Goal: Task Accomplishment & Management: Manage account settings

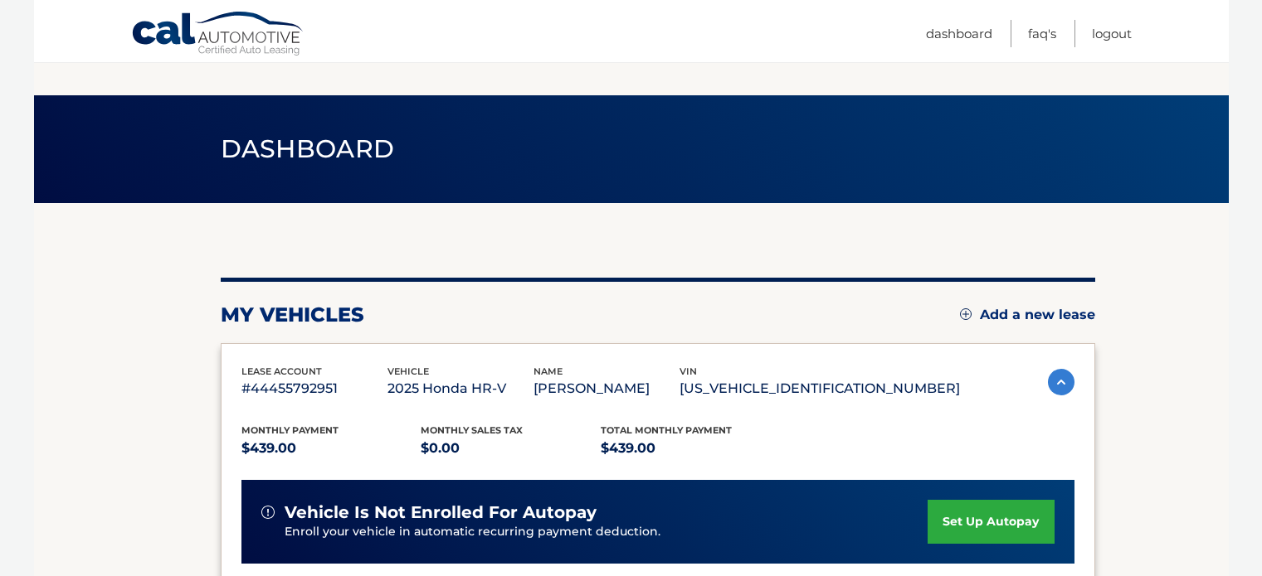
scroll to position [109, 0]
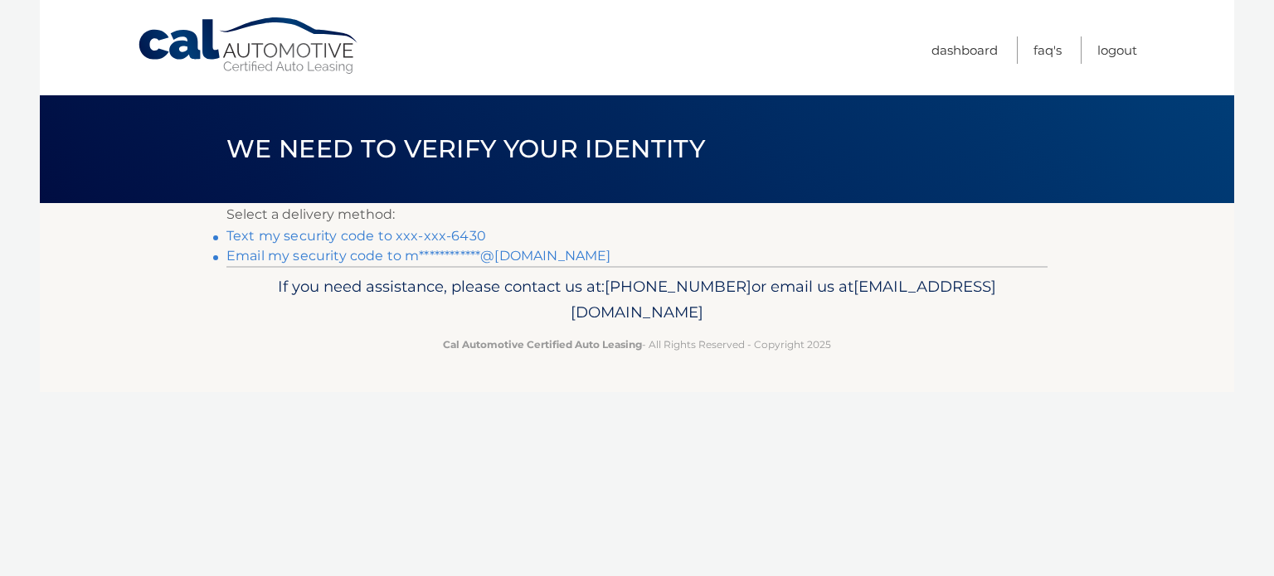
click at [405, 236] on link "Text my security code to xxx-xxx-6430" at bounding box center [356, 236] width 260 height 16
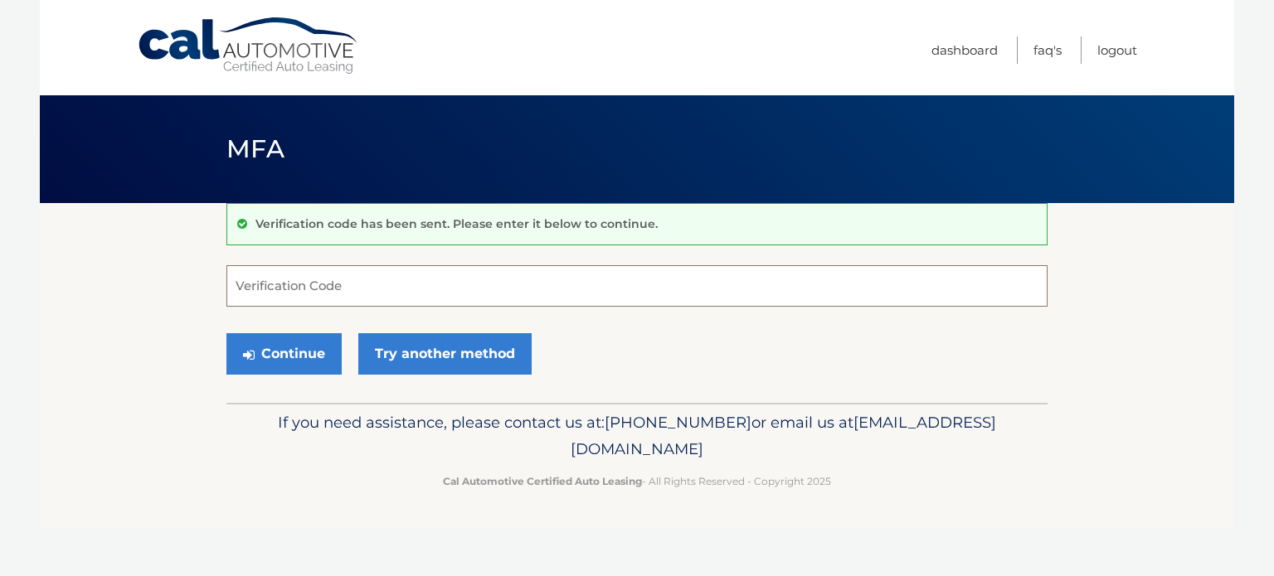
click at [387, 292] on input "Verification Code" at bounding box center [636, 285] width 821 height 41
type input "435797"
click at [318, 351] on button "Continue" at bounding box center [283, 353] width 115 height 41
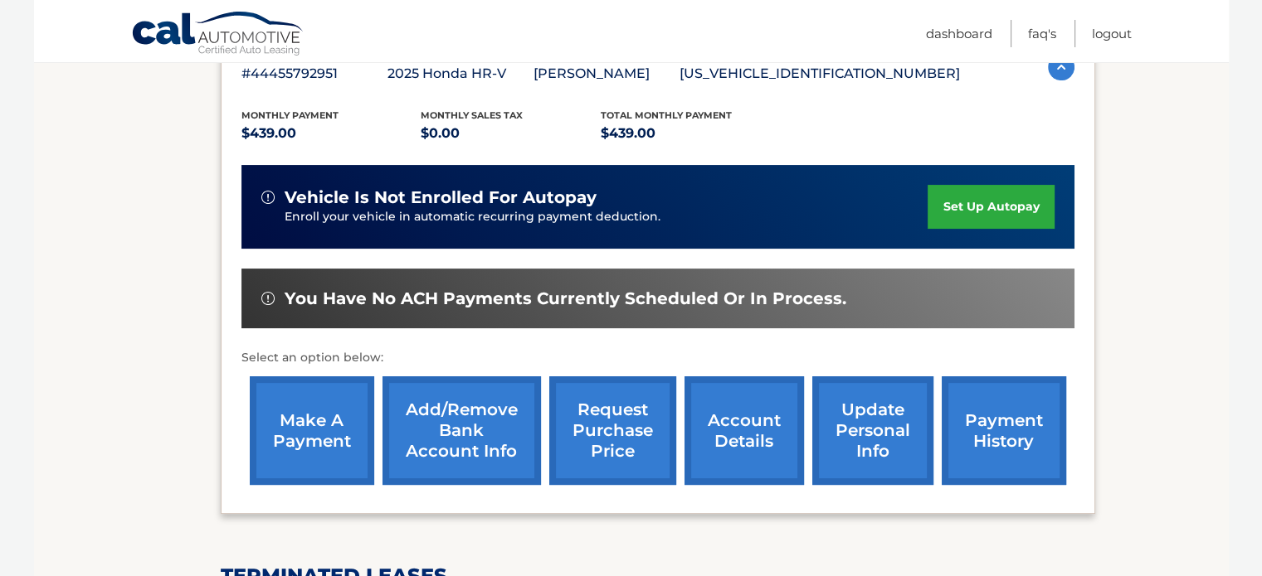
scroll to position [249, 0]
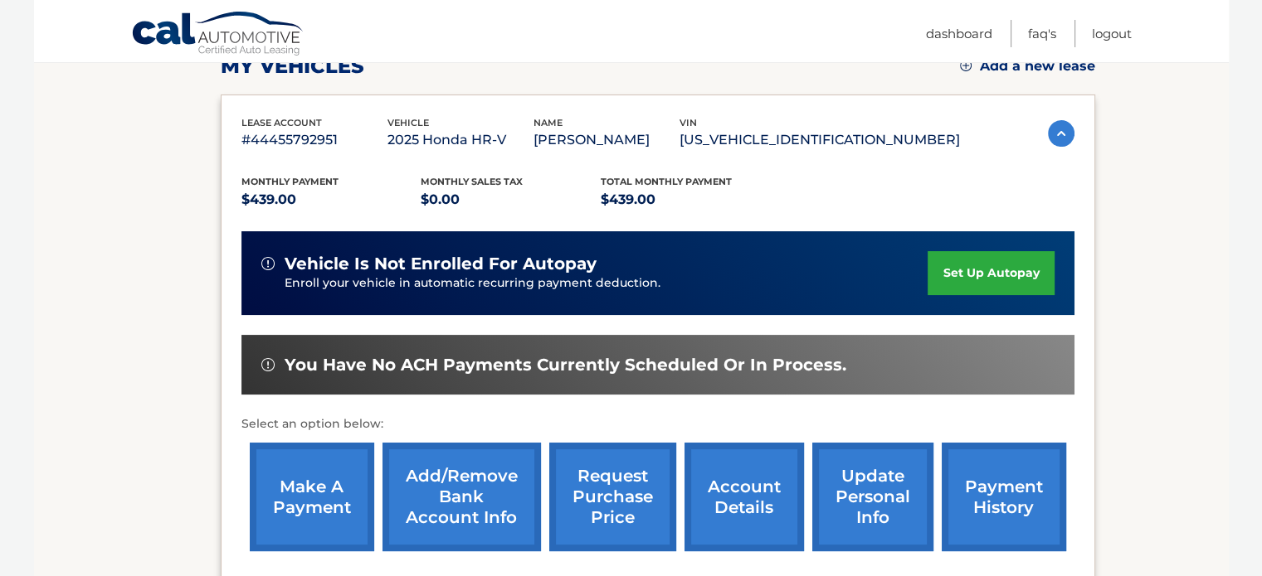
click at [975, 289] on link "set up autopay" at bounding box center [990, 273] width 126 height 44
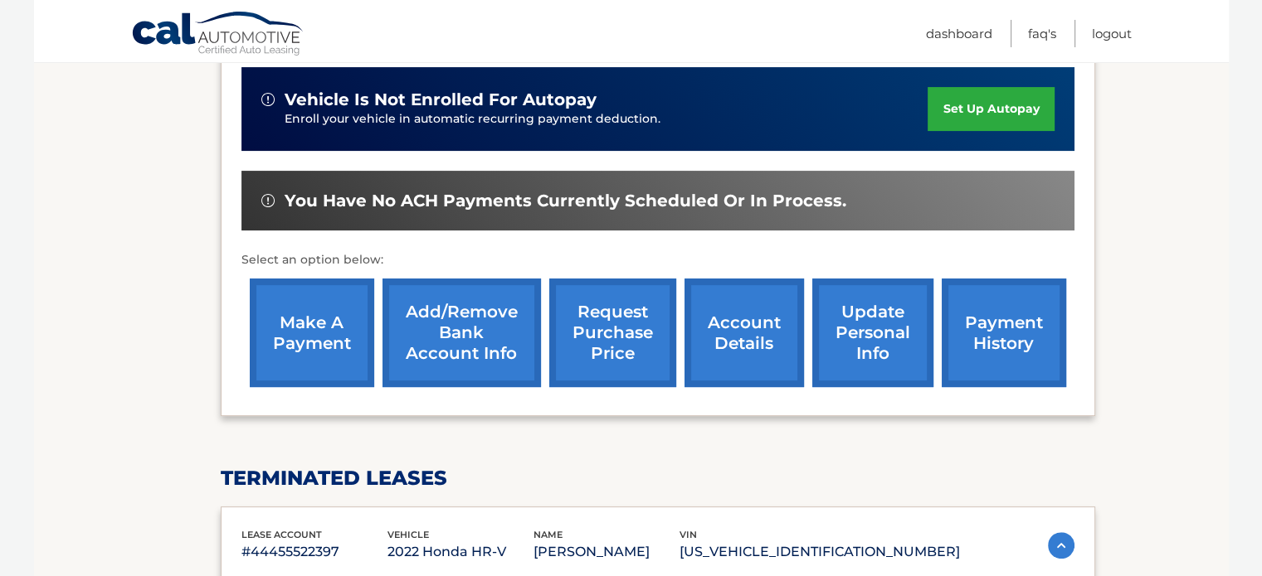
click at [421, 215] on div "You have no ACH payments currently scheduled or in process." at bounding box center [657, 201] width 833 height 61
click at [400, 191] on span "You have no ACH payments currently scheduled or in process." at bounding box center [566, 201] width 562 height 21
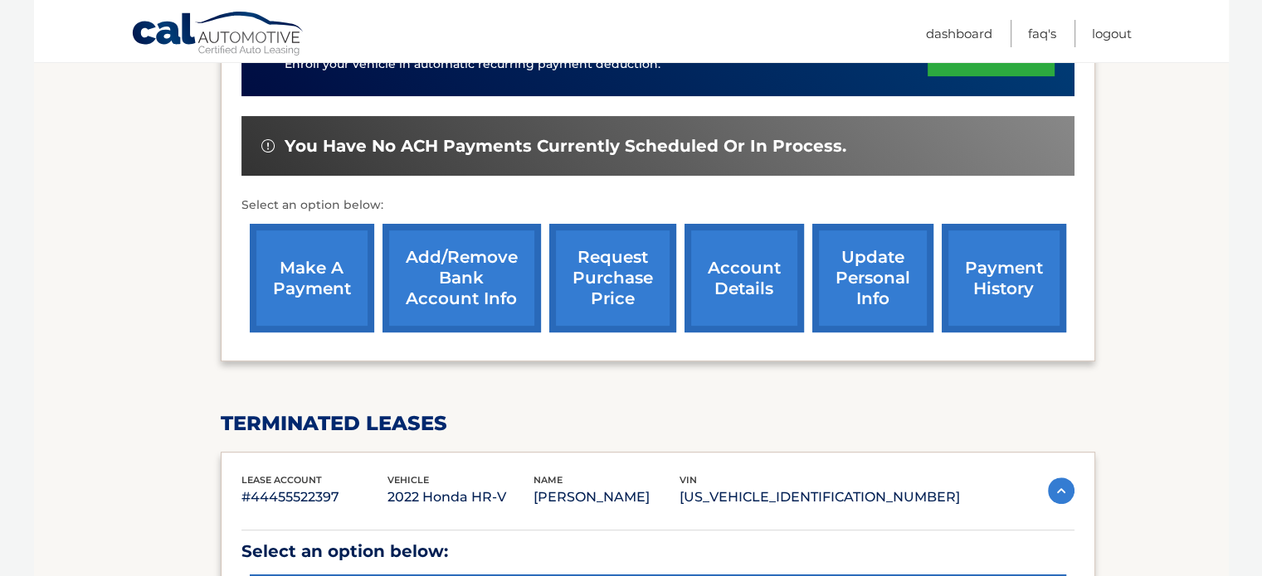
scroll to position [589, 0]
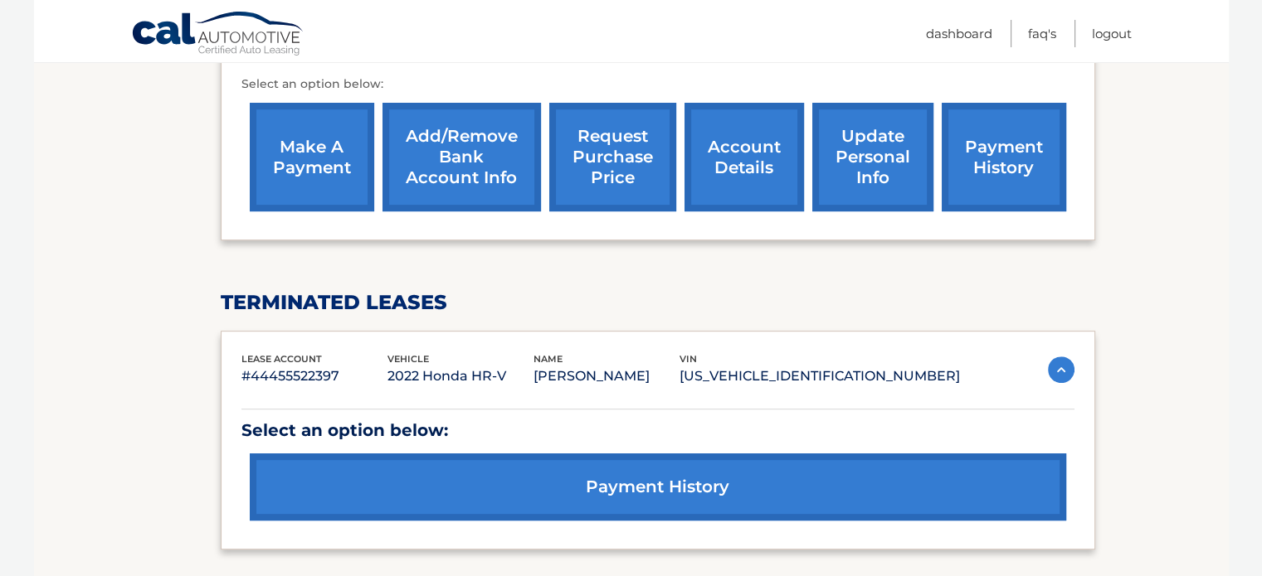
click at [455, 150] on link "Add/Remove bank account info" at bounding box center [461, 157] width 158 height 109
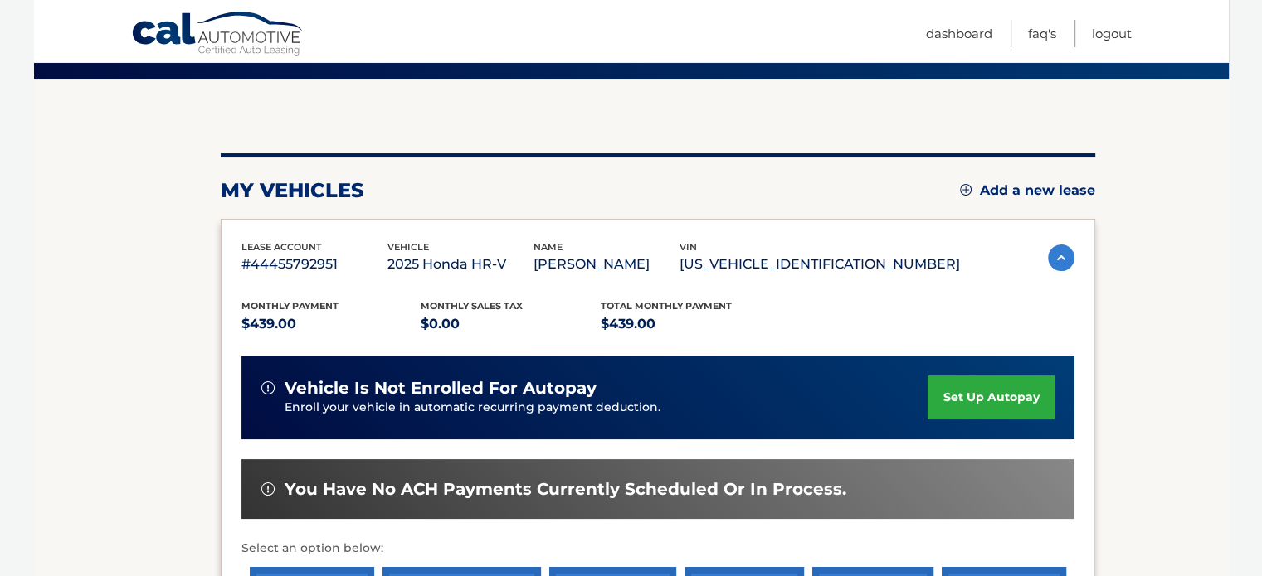
scroll to position [105, 0]
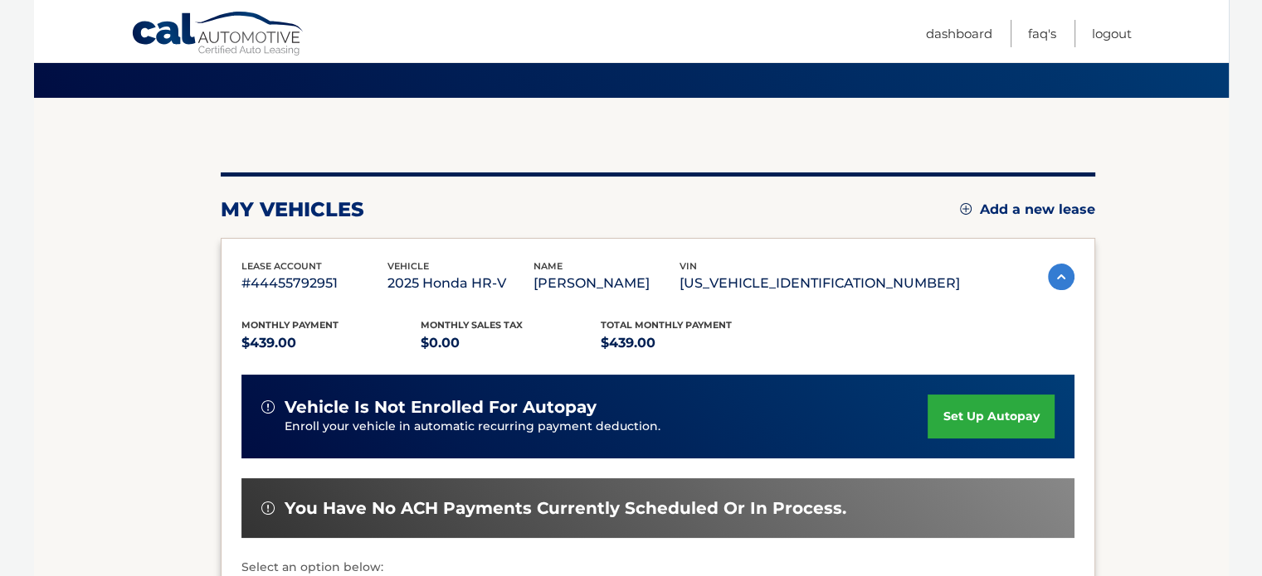
click at [1009, 416] on link "set up autopay" at bounding box center [990, 417] width 126 height 44
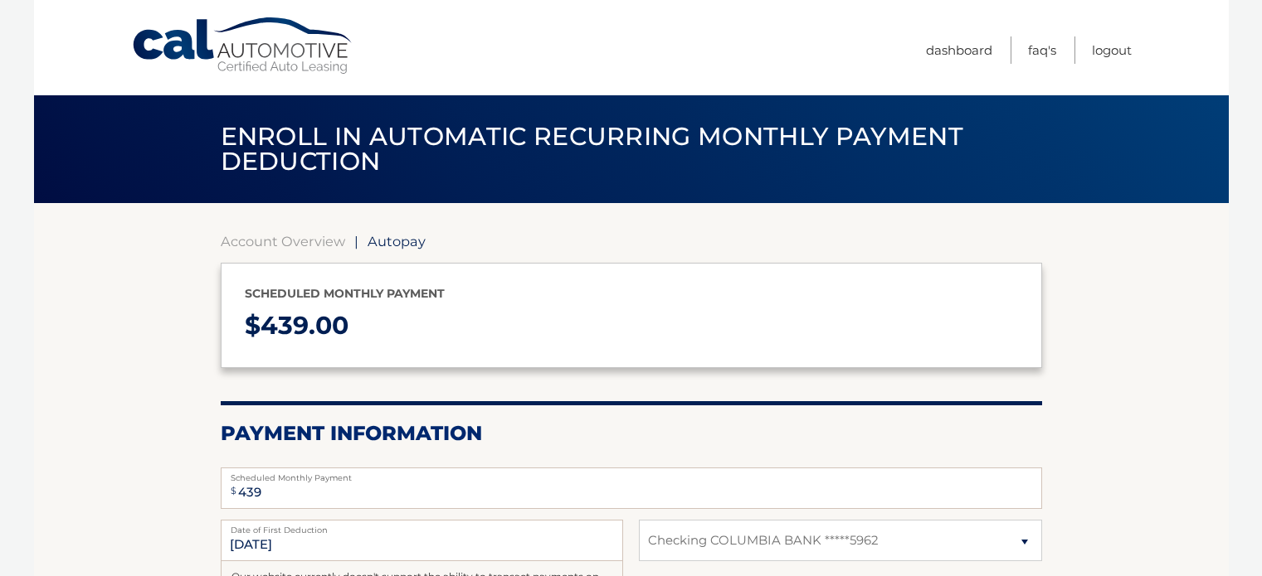
select select "YzUwNzgyNGItYjlkZi00N2U3LTkzYjAtOTdhOWQxZTcwNjQz"
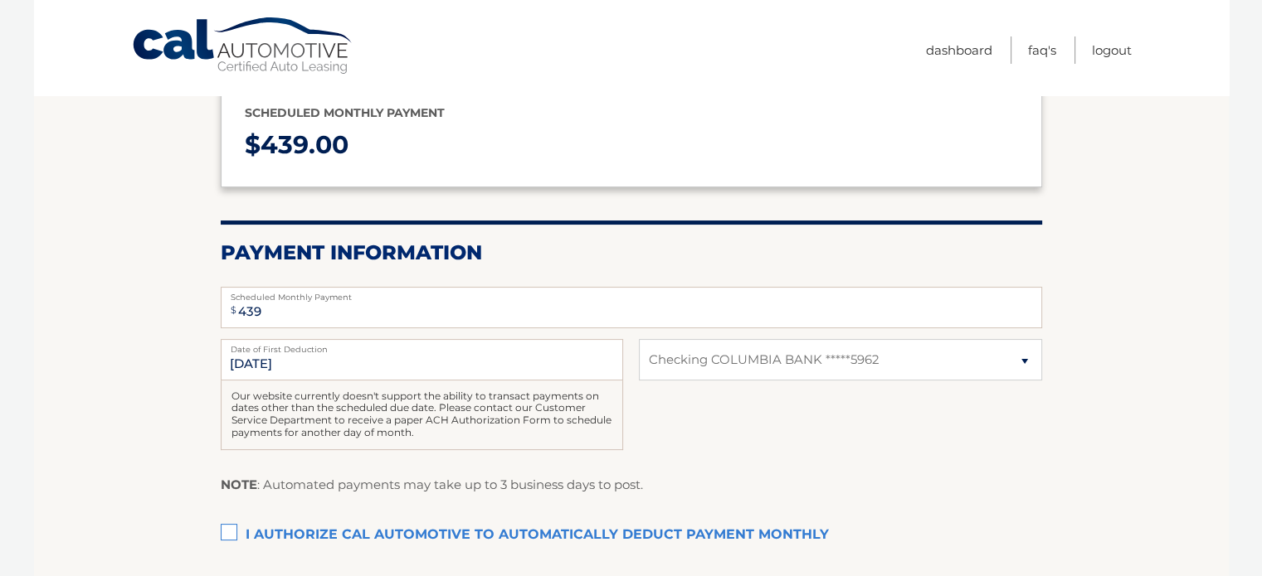
scroll to position [182, 0]
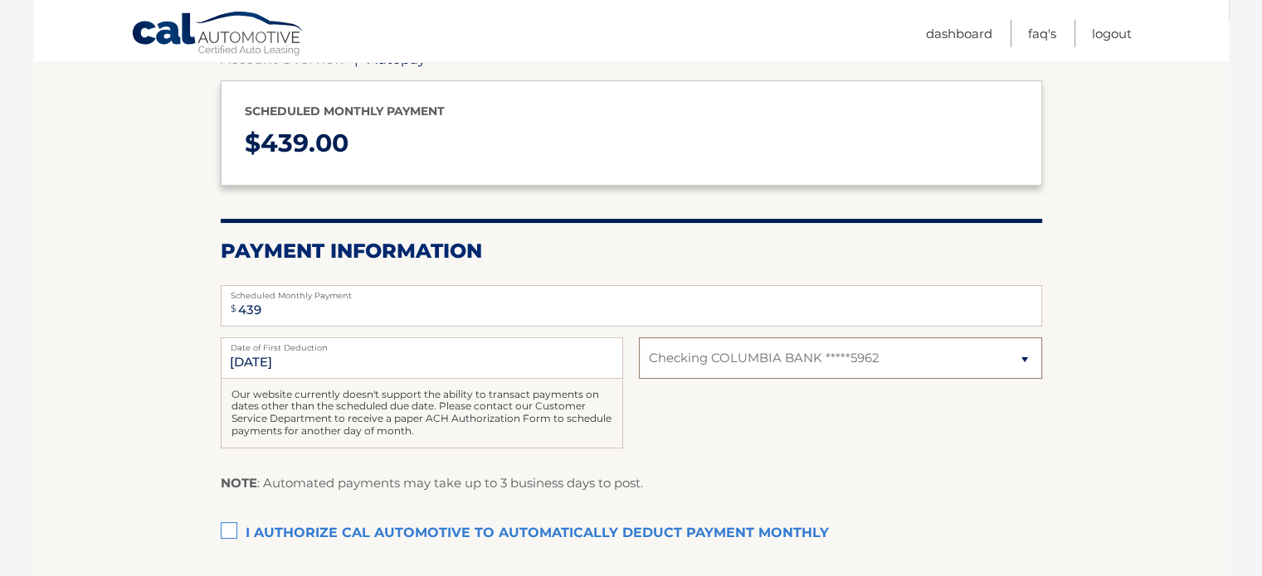
click at [675, 367] on select "Select Bank Account Checking COLUMBIA BANK *****5962" at bounding box center [840, 358] width 402 height 41
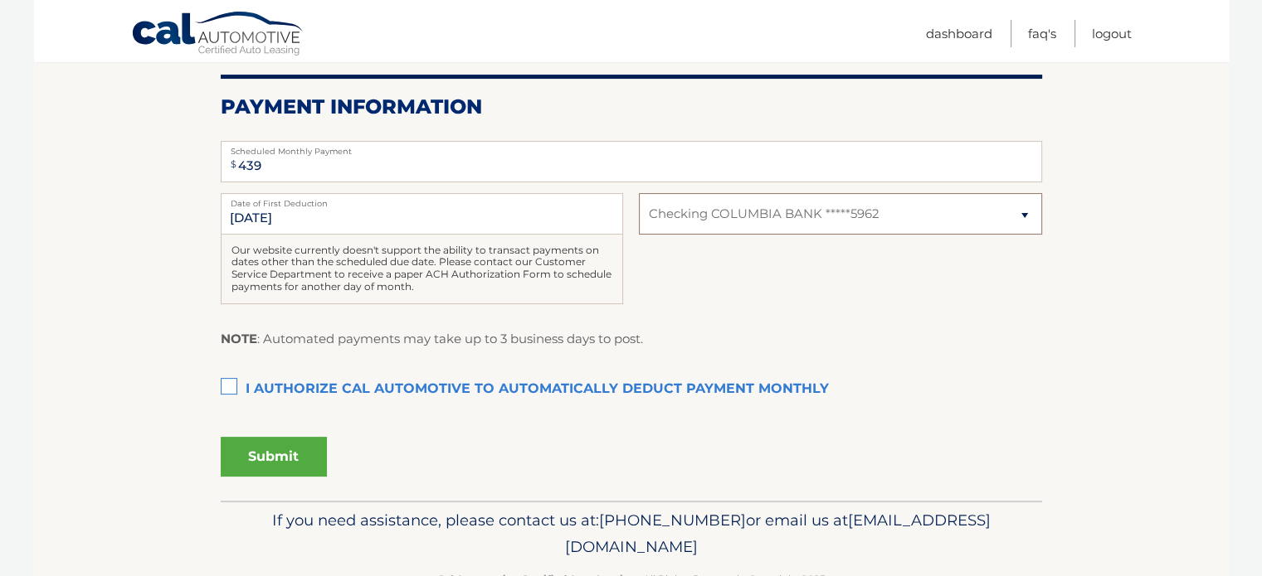
scroll to position [328, 0]
click at [742, 216] on select "Select Bank Account Checking COLUMBIA BANK *****5962" at bounding box center [840, 212] width 402 height 41
select select
click at [639, 192] on select "Select Bank Account Checking COLUMBIA BANK *****5962" at bounding box center [840, 212] width 402 height 41
click at [727, 215] on select "Select Bank Account Checking COLUMBIA BANK *****5962" at bounding box center [840, 212] width 402 height 41
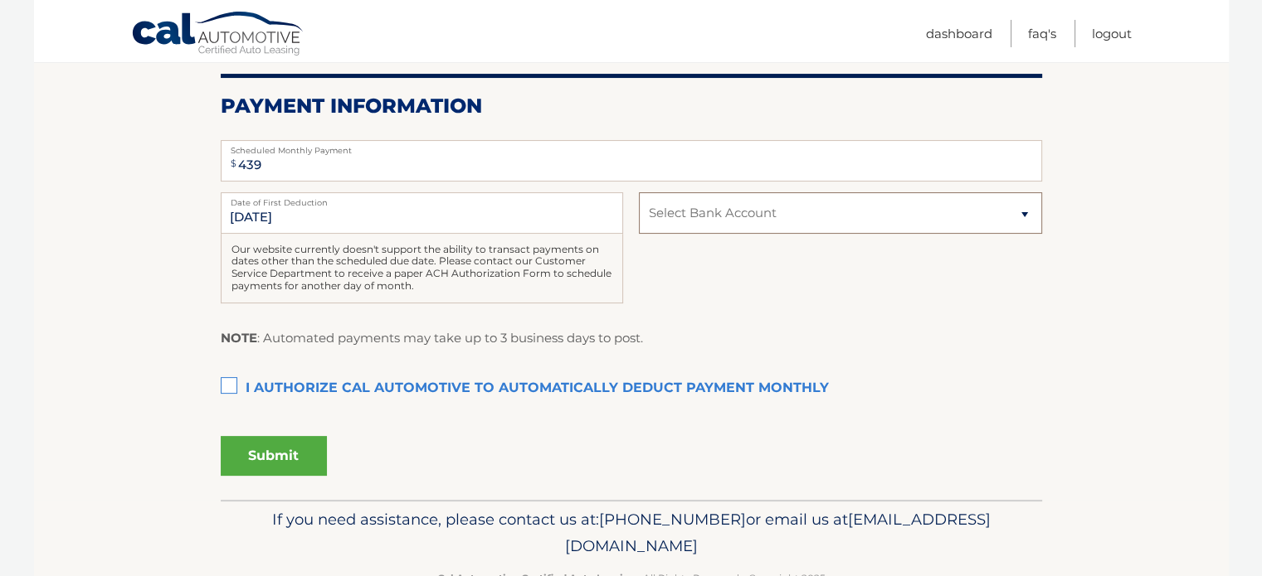
click at [639, 192] on select "Select Bank Account Checking COLUMBIA BANK *****5962" at bounding box center [840, 212] width 402 height 41
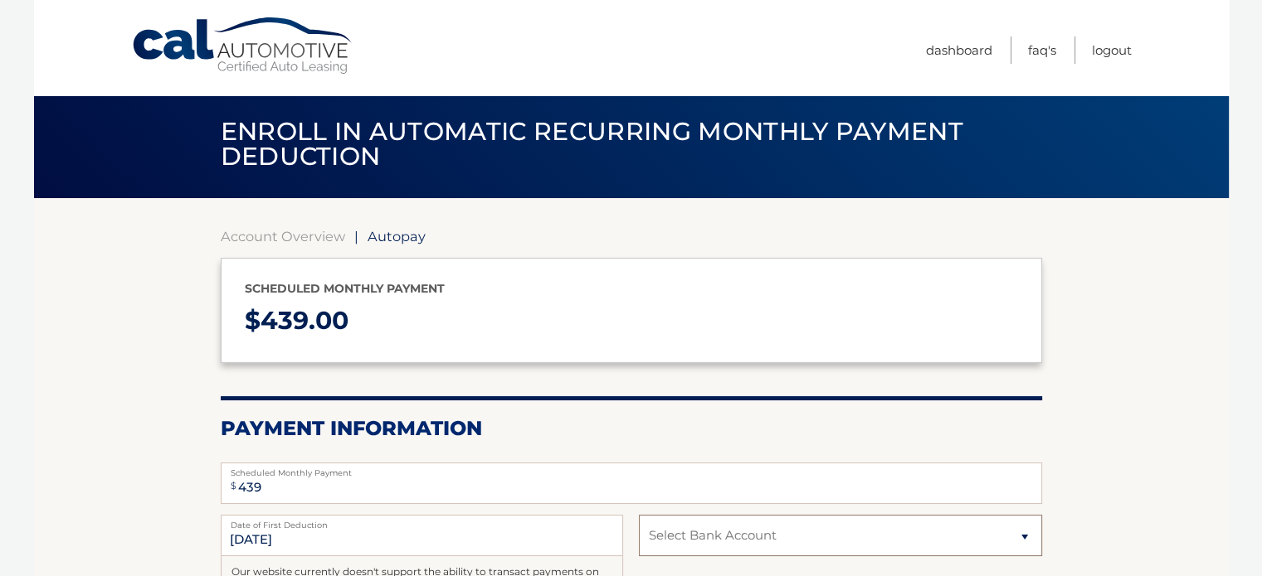
scroll to position [0, 0]
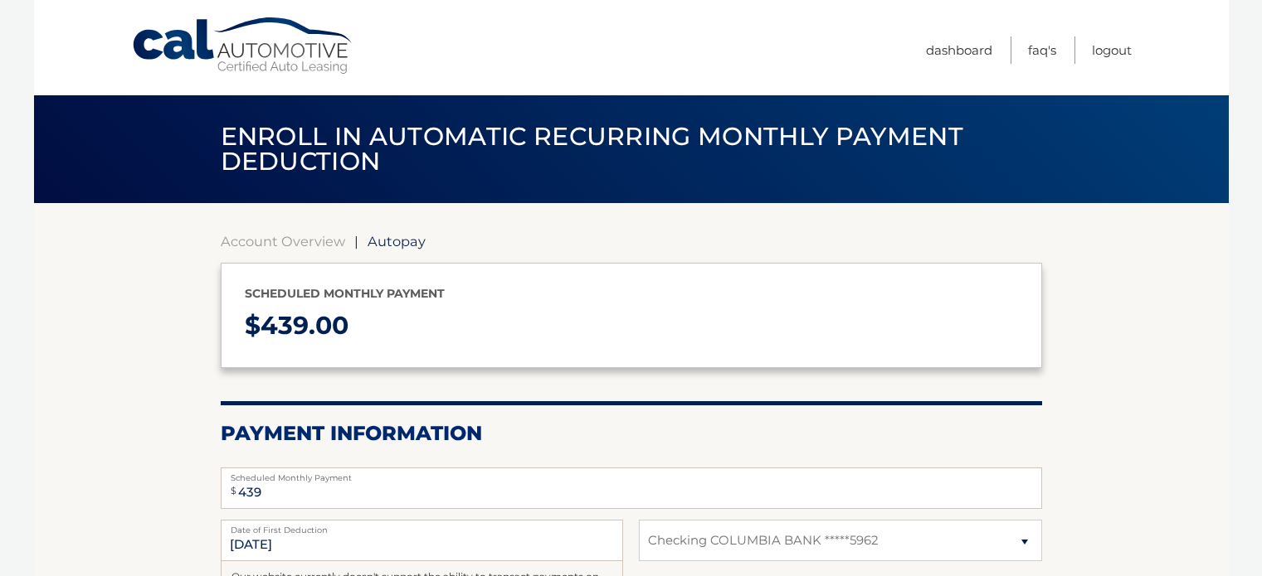
select select "YzUwNzgyNGItYjlkZi00N2U3LTkzYjAtOTdhOWQxZTcwNjQz"
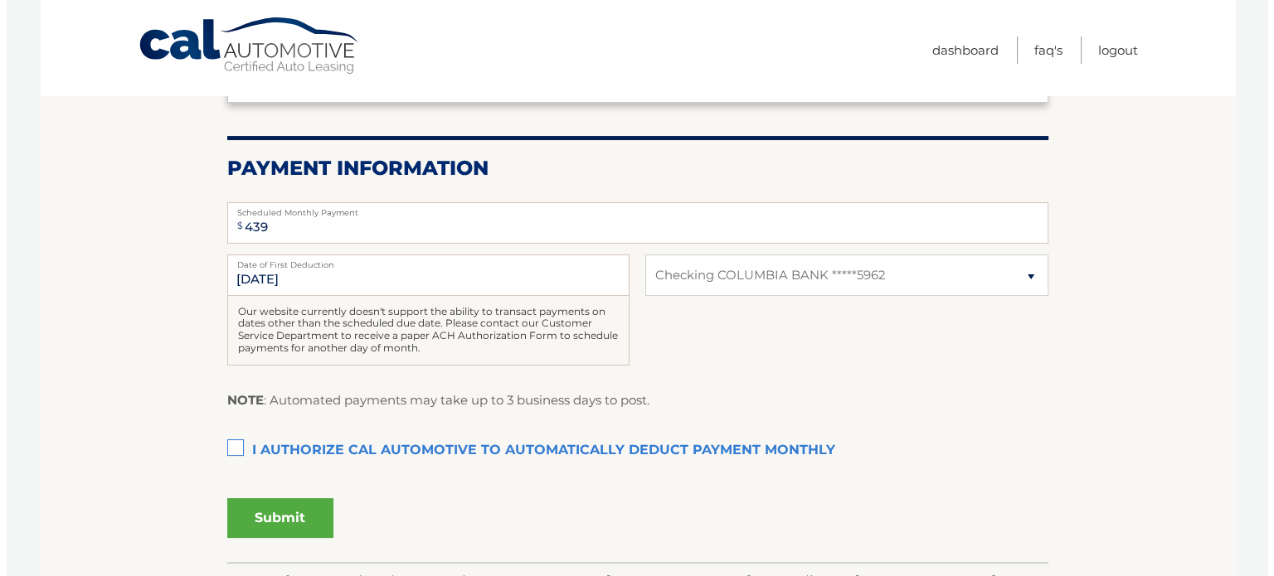
scroll to position [269, 0]
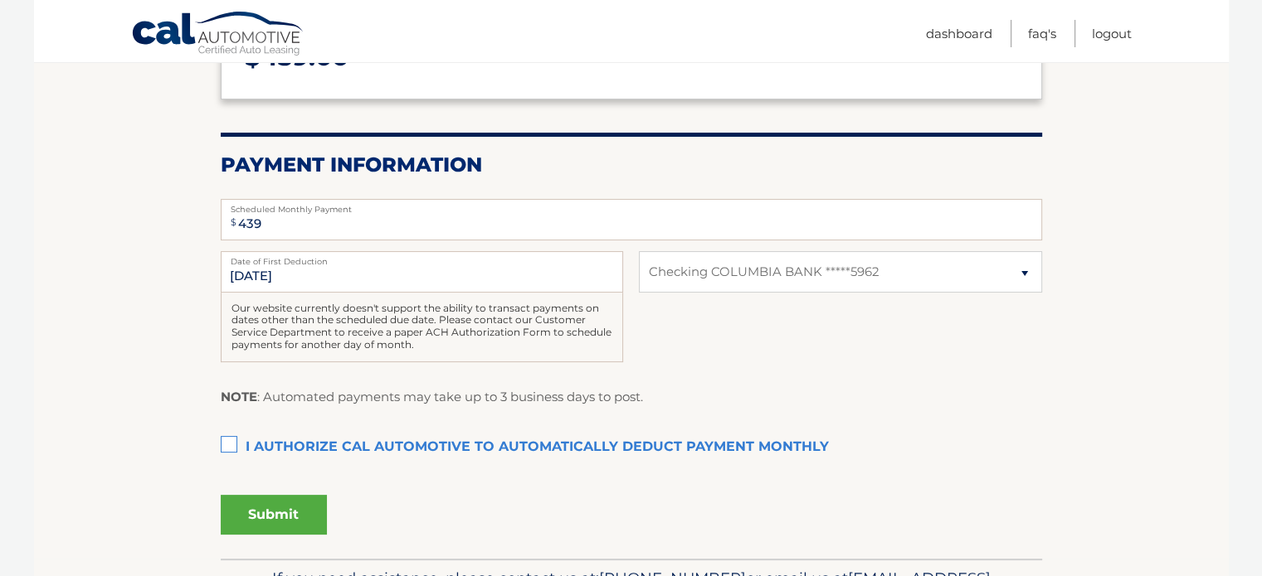
click at [233, 444] on label "I authorize cal automotive to automatically deduct payment monthly This checkbo…" at bounding box center [631, 447] width 821 height 33
click at [0, 0] on input "I authorize cal automotive to automatically deduct payment monthly This checkbo…" at bounding box center [0, 0] width 0 height 0
click at [262, 512] on button "Submit" at bounding box center [274, 515] width 106 height 40
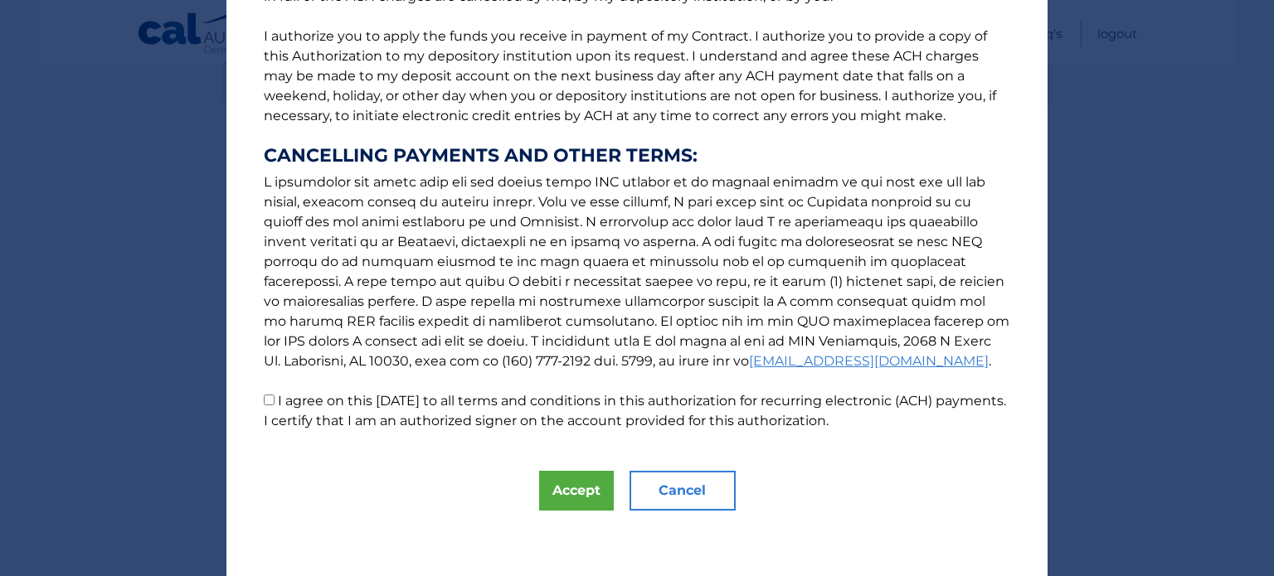
scroll to position [206, 0]
click at [265, 401] on input "I agree on this 09/26/2025 to all terms and conditions in this authorization fo…" at bounding box center [269, 401] width 11 height 11
checkbox input "true"
click at [587, 500] on button "Accept" at bounding box center [576, 492] width 75 height 40
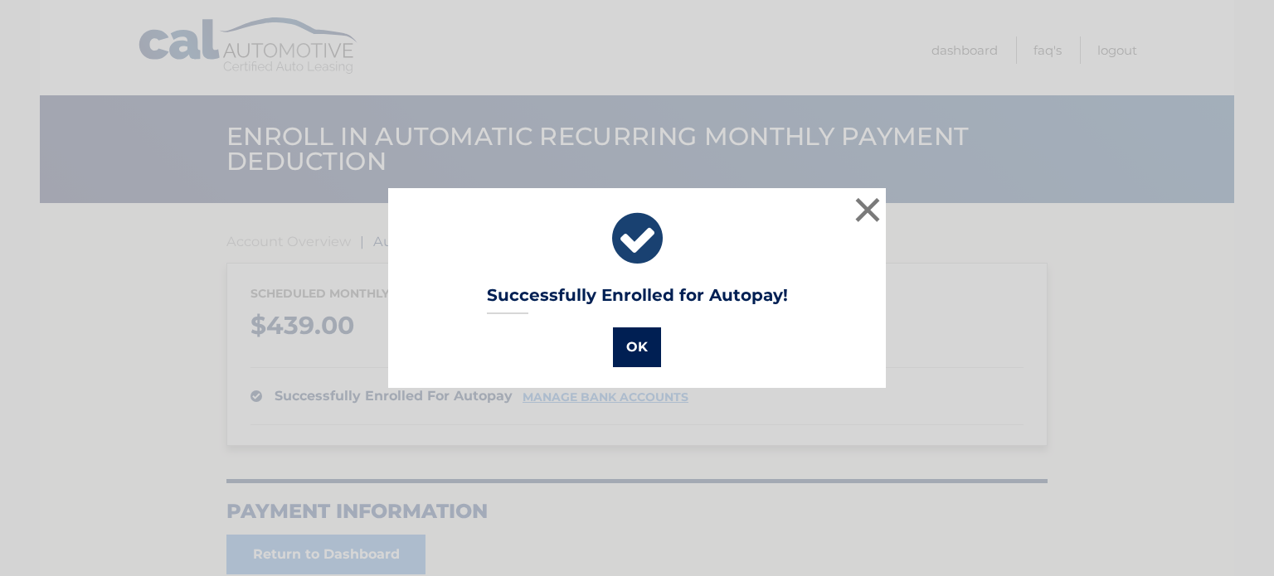
click at [633, 348] on button "OK" at bounding box center [637, 348] width 48 height 40
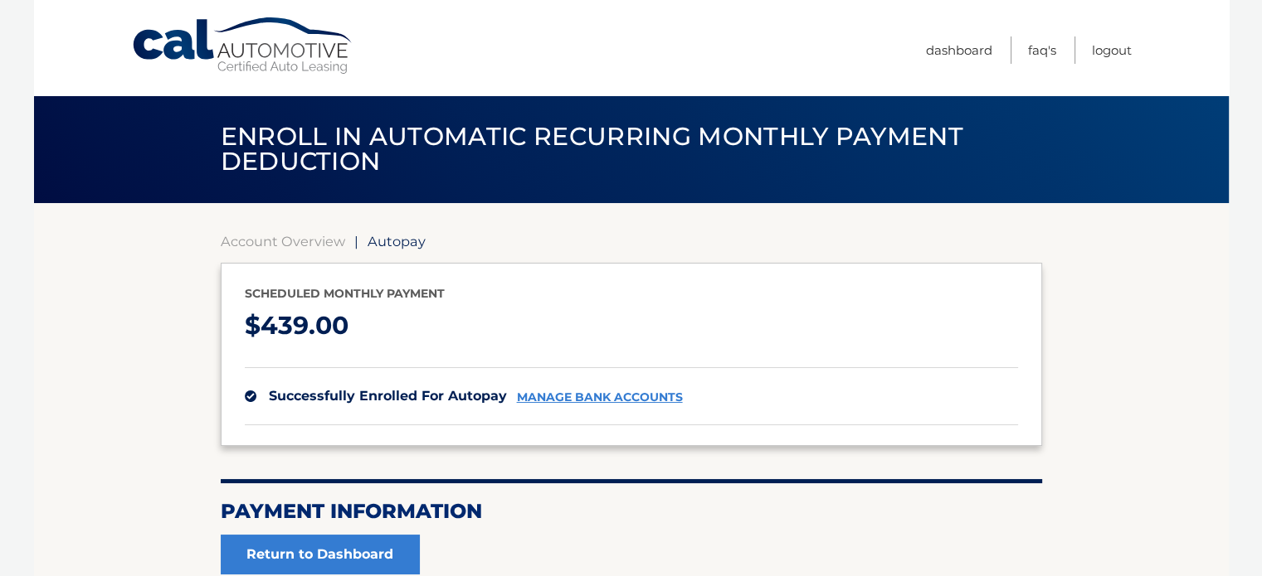
scroll to position [163, 0]
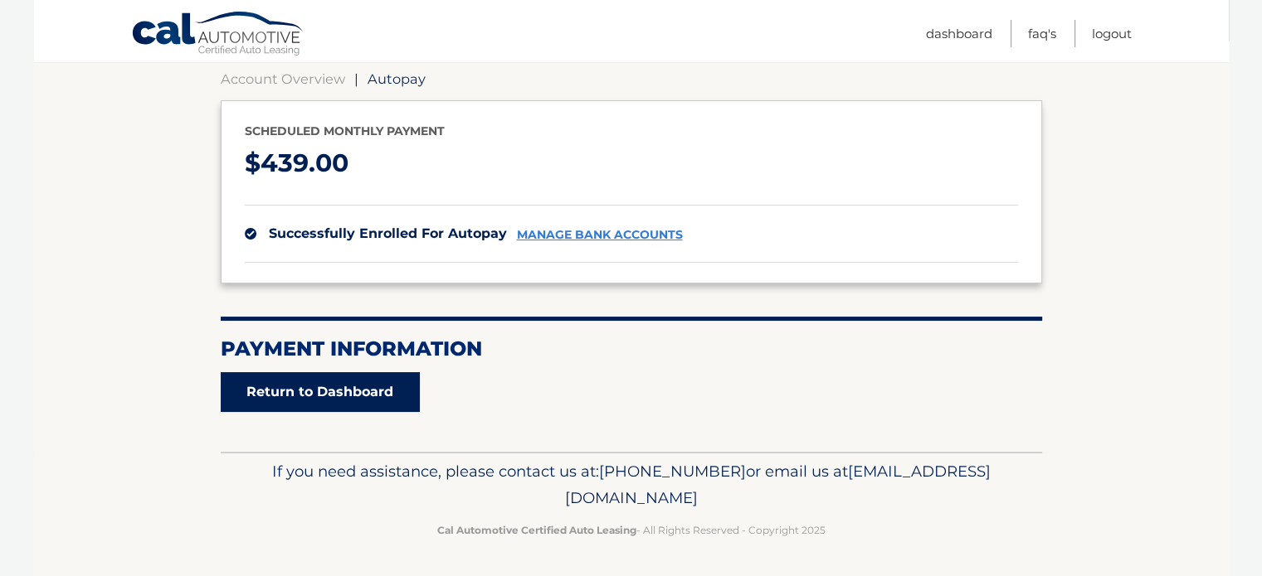
click at [305, 392] on link "Return to Dashboard" at bounding box center [320, 392] width 199 height 40
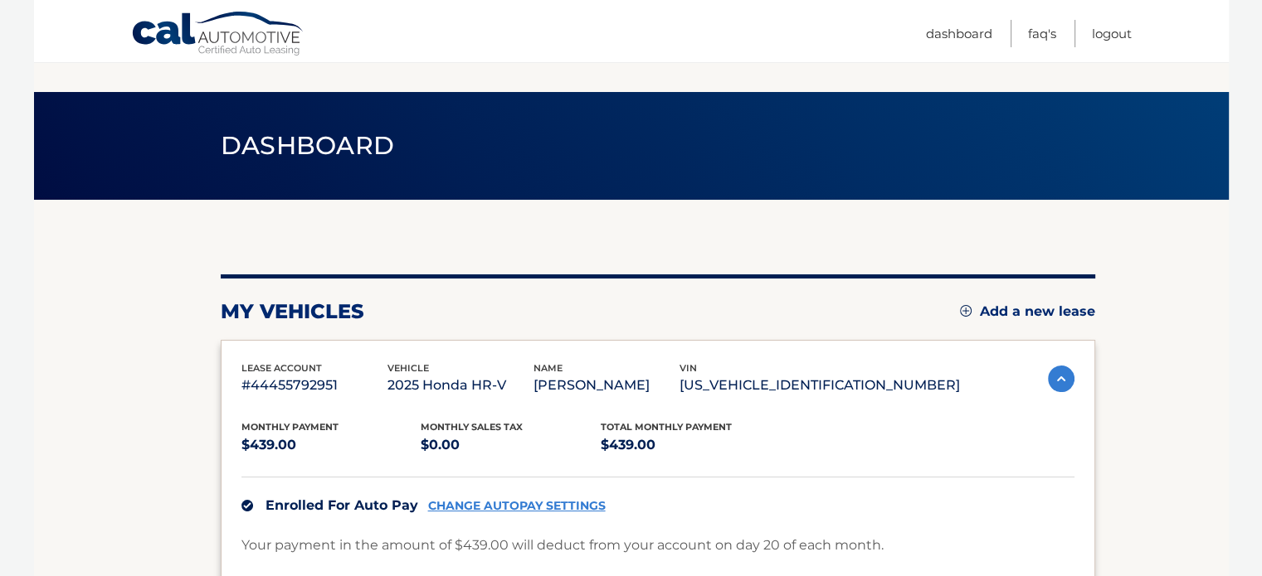
scroll to position [209, 0]
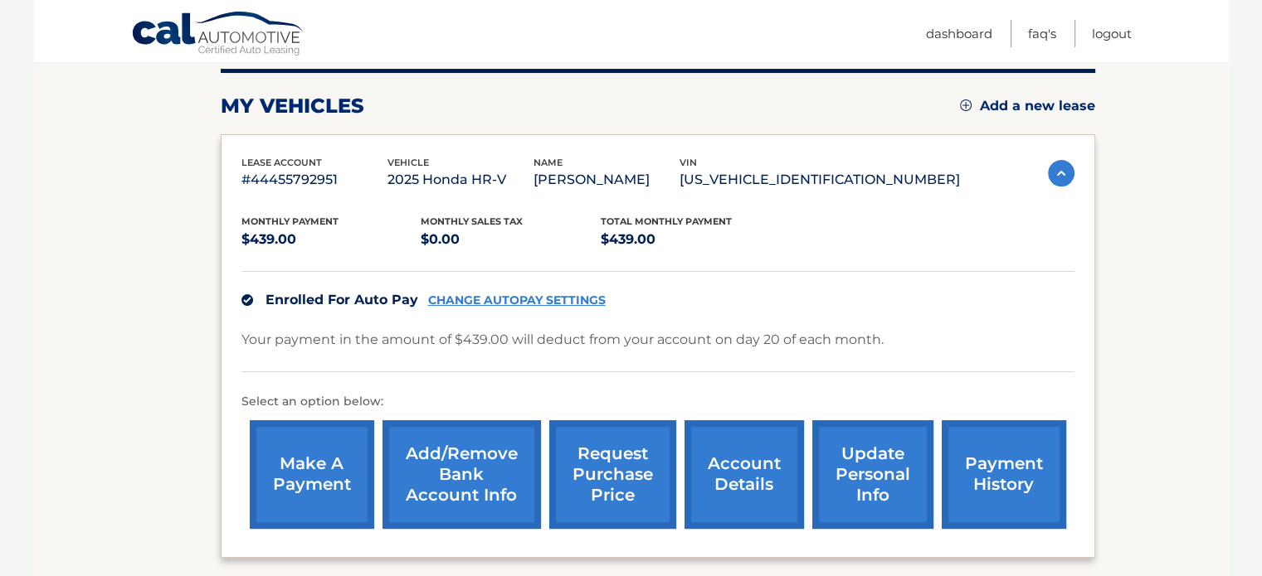
click at [508, 300] on link "CHANGE AUTOPAY SETTINGS" at bounding box center [517, 301] width 178 height 14
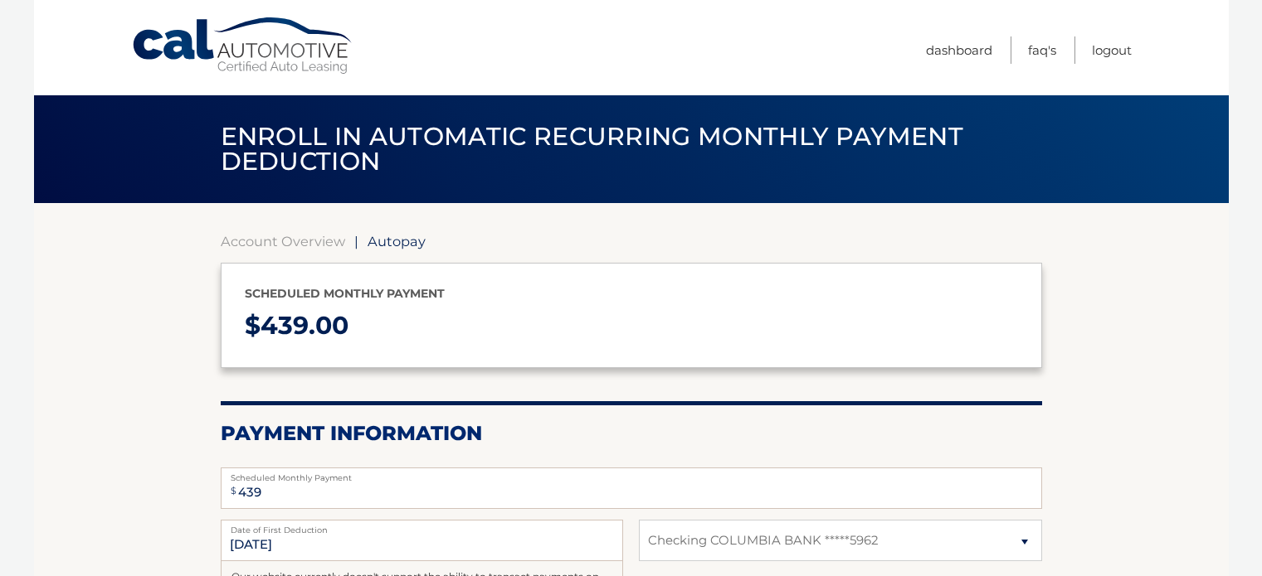
select select "YzUwNzgyNGItYjlkZi00N2U3LTkzYjAtOTdhOWQxZTcwNjQz"
